Goal: Task Accomplishment & Management: Manage account settings

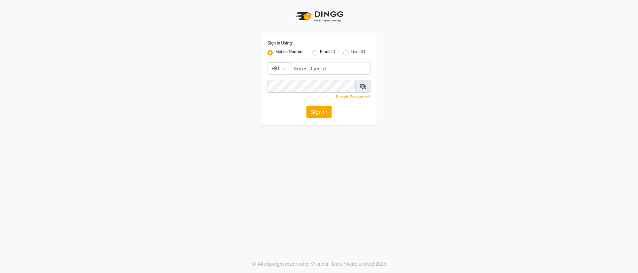
click at [320, 50] on label "Email ID" at bounding box center [327, 53] width 15 height 8
click at [320, 50] on input "Email ID" at bounding box center [322, 51] width 4 height 4
radio input "true"
radio input "false"
click at [315, 71] on input "Username" at bounding box center [318, 68] width 103 height 13
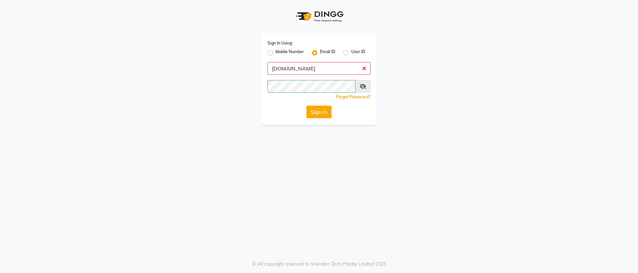
click at [361, 92] on div "Sign In Using: Mobile Number Email ID User ID giriraj59gmail.com Remember me Fo…" at bounding box center [319, 79] width 116 height 92
click at [361, 91] on span at bounding box center [362, 86] width 15 height 13
click at [361, 89] on span at bounding box center [362, 86] width 15 height 13
click at [361, 84] on icon at bounding box center [363, 86] width 7 height 5
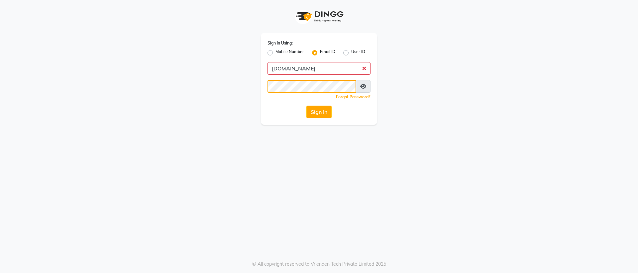
click at [306, 106] on button "Sign In" at bounding box center [318, 112] width 25 height 13
click at [329, 112] on button "Sign In" at bounding box center [318, 112] width 25 height 13
click at [293, 67] on input "giriraj59gmail.com" at bounding box center [318, 68] width 103 height 13
type input "giriraj59@gmail.com"
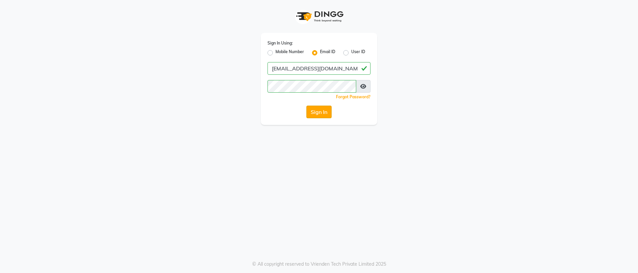
click at [324, 117] on button "Sign In" at bounding box center [318, 112] width 25 height 13
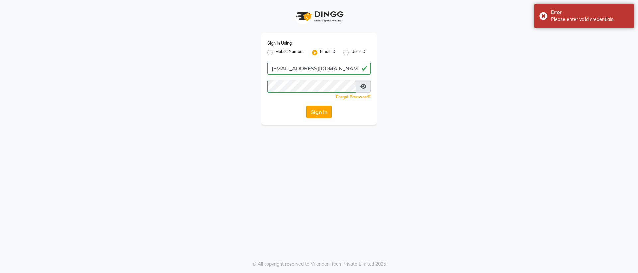
click at [324, 117] on button "Sign In" at bounding box center [318, 112] width 25 height 13
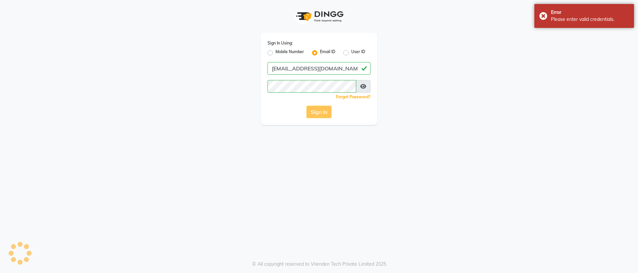
click at [324, 117] on button "Sign In" at bounding box center [318, 112] width 25 height 13
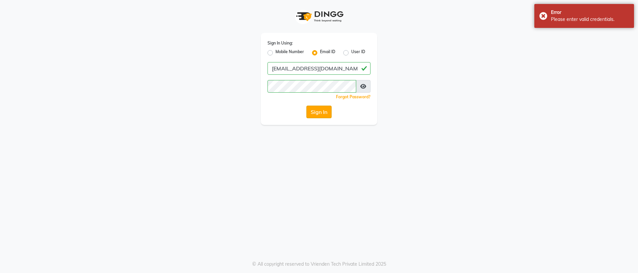
click at [324, 117] on button "Sign In" at bounding box center [318, 112] width 25 height 13
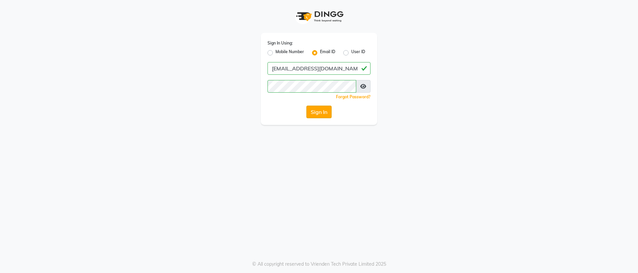
click at [314, 112] on button "Sign In" at bounding box center [318, 112] width 25 height 13
click at [312, 120] on div "Sign In Using: Mobile Number Email ID User ID giriraj59@gmail.com Remember me F…" at bounding box center [319, 79] width 116 height 92
click at [318, 115] on button "Sign In" at bounding box center [318, 112] width 25 height 13
click at [306, 106] on button "Sign In" at bounding box center [318, 112] width 25 height 13
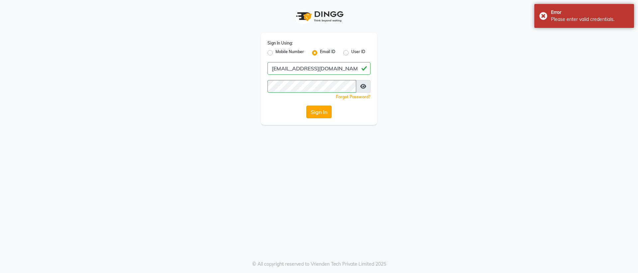
click at [307, 115] on button "Sign In" at bounding box center [318, 112] width 25 height 13
click at [307, 115] on div "Sign In" at bounding box center [318, 112] width 103 height 13
click at [543, 19] on div "Error Please enter valid credentials." at bounding box center [584, 16] width 100 height 24
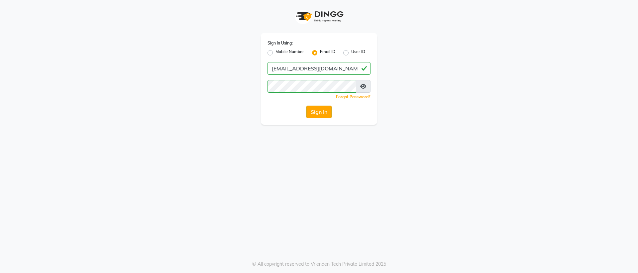
click at [318, 110] on button "Sign In" at bounding box center [318, 112] width 25 height 13
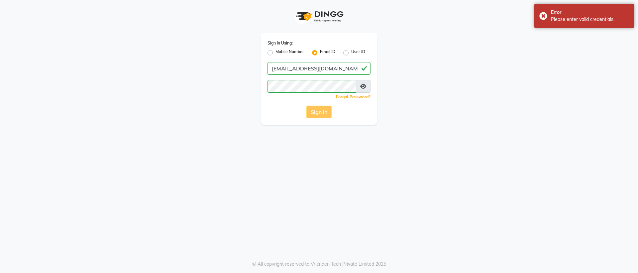
click at [318, 110] on button "Sign In" at bounding box center [318, 112] width 25 height 13
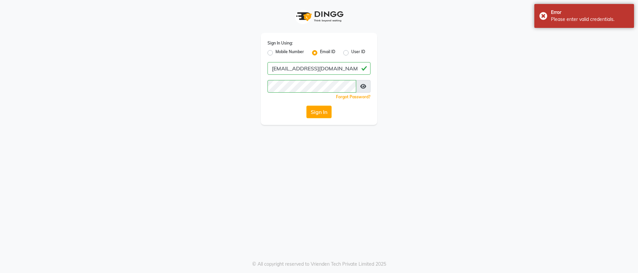
click at [275, 52] on label "Mobile Number" at bounding box center [289, 53] width 29 height 8
click at [275, 52] on input "Mobile Number" at bounding box center [277, 51] width 4 height 4
radio input "true"
radio input "false"
click at [297, 69] on input "Username" at bounding box center [330, 68] width 81 height 13
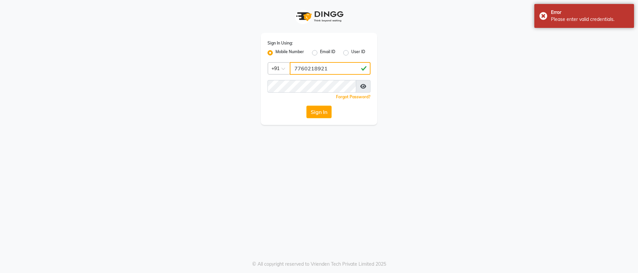
type input "7760218921"
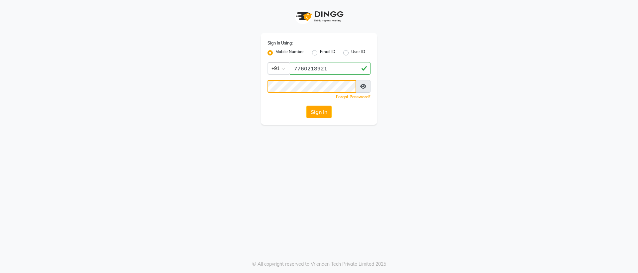
click at [306, 106] on button "Sign In" at bounding box center [318, 112] width 25 height 13
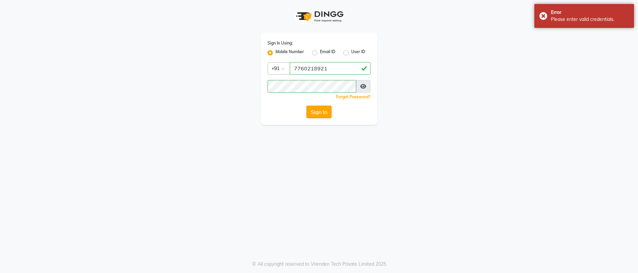
click at [318, 111] on button "Sign In" at bounding box center [318, 112] width 25 height 13
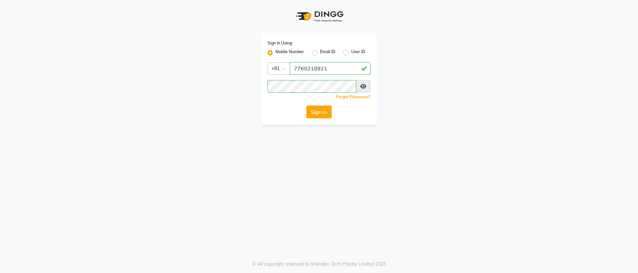
click at [317, 117] on button "Sign In" at bounding box center [318, 112] width 25 height 13
click at [321, 62] on input "Username" at bounding box center [330, 68] width 81 height 13
type input "7"
type input "7760218921"
click at [306, 106] on button "Sign In" at bounding box center [318, 112] width 25 height 13
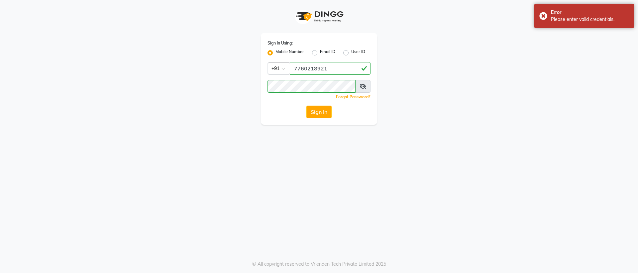
click at [308, 98] on div "Forgot Password?" at bounding box center [318, 96] width 103 height 7
click at [310, 96] on div "Forgot Password?" at bounding box center [318, 96] width 103 height 7
click at [311, 94] on div "Forgot Password?" at bounding box center [318, 96] width 103 height 7
click at [363, 83] on span at bounding box center [362, 86] width 15 height 13
click at [364, 87] on icon at bounding box center [363, 86] width 7 height 5
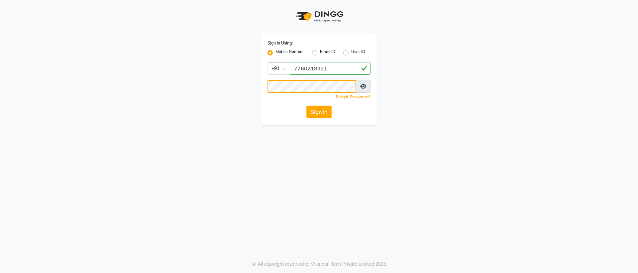
click at [306, 106] on button "Sign In" at bounding box center [318, 112] width 25 height 13
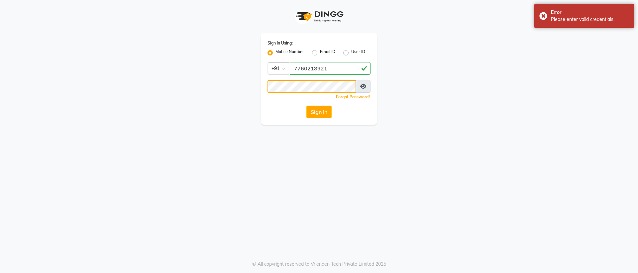
click at [306, 106] on button "Sign In" at bounding box center [318, 112] width 25 height 13
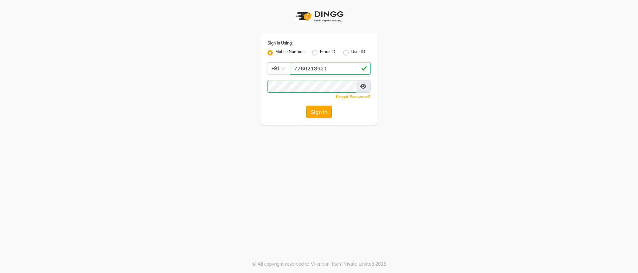
click at [323, 114] on button "Sign In" at bounding box center [318, 112] width 25 height 13
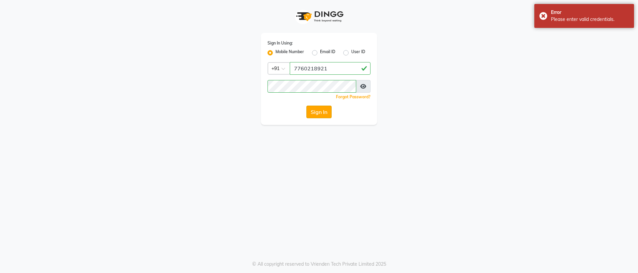
click at [323, 114] on button "Sign In" at bounding box center [318, 112] width 25 height 13
click at [323, 114] on div "Sign In" at bounding box center [318, 112] width 103 height 13
click at [323, 114] on button "Sign In" at bounding box center [318, 112] width 25 height 13
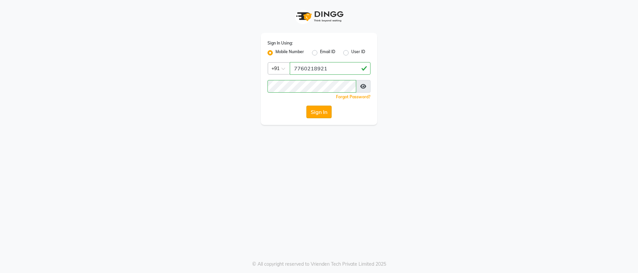
click at [319, 111] on button "Sign In" at bounding box center [318, 112] width 25 height 13
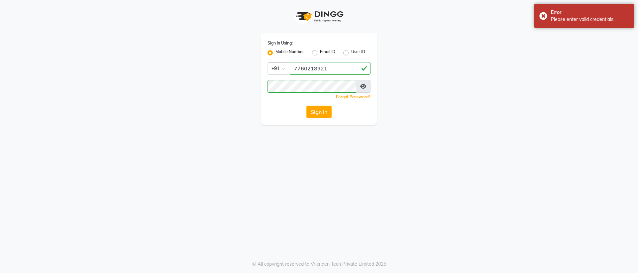
click at [319, 112] on button "Sign In" at bounding box center [318, 112] width 25 height 13
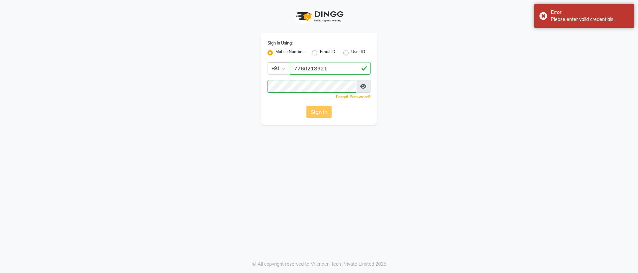
click at [319, 112] on button "Sign In" at bounding box center [318, 112] width 25 height 13
click at [319, 112] on div "Sign In" at bounding box center [318, 112] width 103 height 13
click at [319, 112] on button "Sign In" at bounding box center [318, 112] width 25 height 13
click at [319, 112] on div "Sign In" at bounding box center [318, 112] width 103 height 13
click at [319, 112] on button "Sign In" at bounding box center [318, 112] width 25 height 13
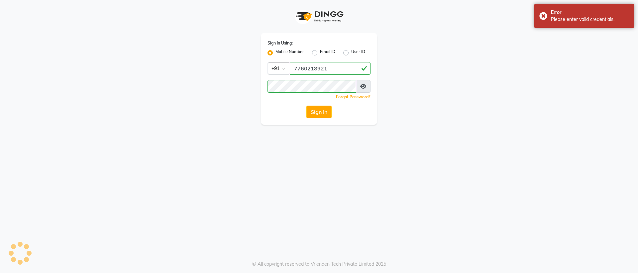
click at [319, 112] on button "Sign In" at bounding box center [318, 112] width 25 height 13
click at [319, 112] on div "Sign In" at bounding box center [318, 112] width 103 height 13
click at [319, 112] on button "Sign In" at bounding box center [318, 112] width 25 height 13
click at [319, 112] on div "Sign In" at bounding box center [318, 112] width 103 height 13
click at [319, 112] on button "Sign In" at bounding box center [318, 112] width 25 height 13
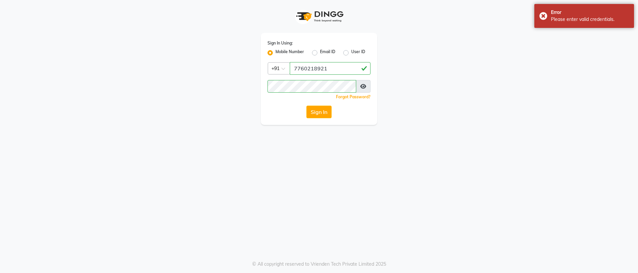
click at [319, 112] on button "Sign In" at bounding box center [318, 112] width 25 height 13
click at [319, 112] on div "Sign In" at bounding box center [318, 112] width 103 height 13
click at [319, 112] on button "Sign In" at bounding box center [318, 112] width 25 height 13
click at [319, 112] on div "Sign In" at bounding box center [318, 112] width 103 height 13
click at [319, 112] on button "Sign In" at bounding box center [318, 112] width 25 height 13
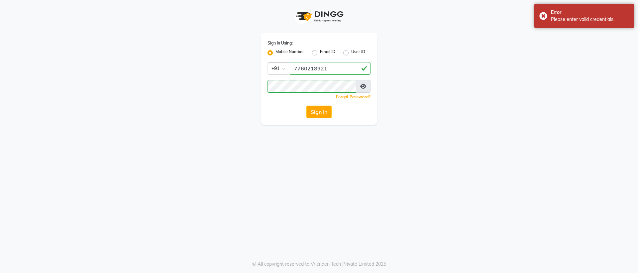
click at [319, 112] on div "Sign In" at bounding box center [318, 112] width 103 height 13
click at [319, 112] on button "Sign In" at bounding box center [318, 112] width 25 height 13
click at [319, 112] on div "Sign In" at bounding box center [318, 112] width 103 height 13
click at [544, 13] on div "Error Please enter valid credentials." at bounding box center [584, 16] width 100 height 24
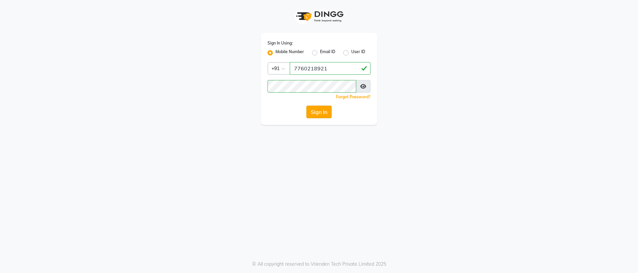
click at [324, 111] on button "Sign In" at bounding box center [318, 112] width 25 height 13
click at [324, 111] on div "Sign In" at bounding box center [318, 112] width 103 height 13
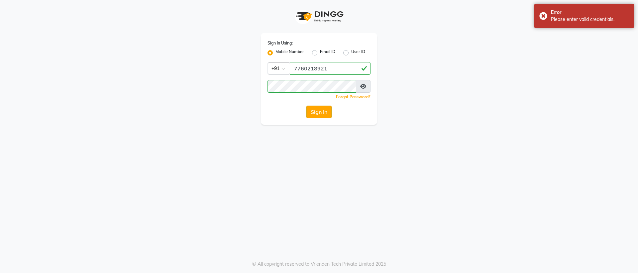
click at [324, 111] on button "Sign In" at bounding box center [318, 112] width 25 height 13
click at [324, 111] on div "Sign In" at bounding box center [318, 112] width 103 height 13
click at [324, 111] on button "Sign In" at bounding box center [318, 112] width 25 height 13
click at [324, 111] on div "Sign In" at bounding box center [318, 112] width 103 height 13
click at [324, 111] on button "Sign In" at bounding box center [318, 112] width 25 height 13
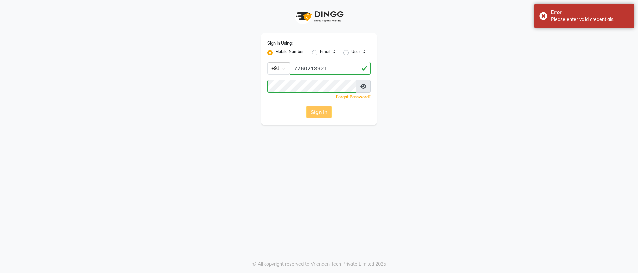
click at [324, 111] on button "Sign In" at bounding box center [318, 112] width 25 height 13
click at [324, 111] on div "Sign In" at bounding box center [318, 112] width 103 height 13
click at [324, 111] on button "Sign In" at bounding box center [318, 112] width 25 height 13
click at [324, 111] on div "Sign In" at bounding box center [318, 112] width 103 height 13
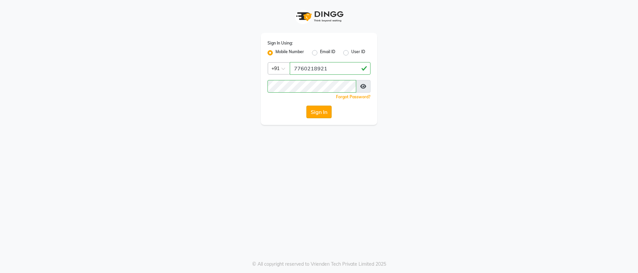
click at [312, 111] on button "Sign In" at bounding box center [318, 112] width 25 height 13
click at [323, 108] on button "Sign In" at bounding box center [318, 112] width 25 height 13
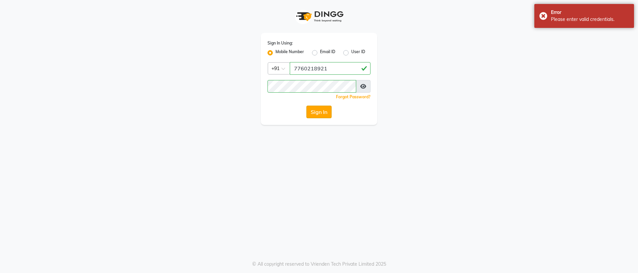
click at [319, 113] on button "Sign In" at bounding box center [318, 112] width 25 height 13
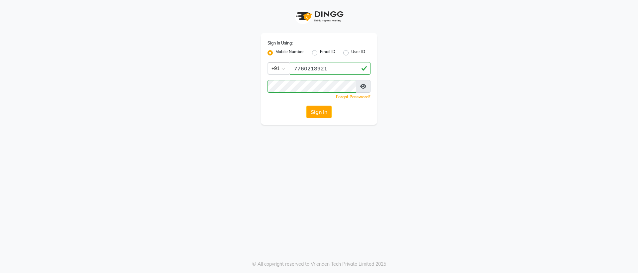
click at [375, 64] on div "Sign In Using: Mobile Number Email ID User ID Country Code × +91 7760218921 Rem…" at bounding box center [319, 79] width 116 height 92
click at [340, 71] on input "7760218921" at bounding box center [330, 68] width 81 height 13
